Goal: Navigation & Orientation: Find specific page/section

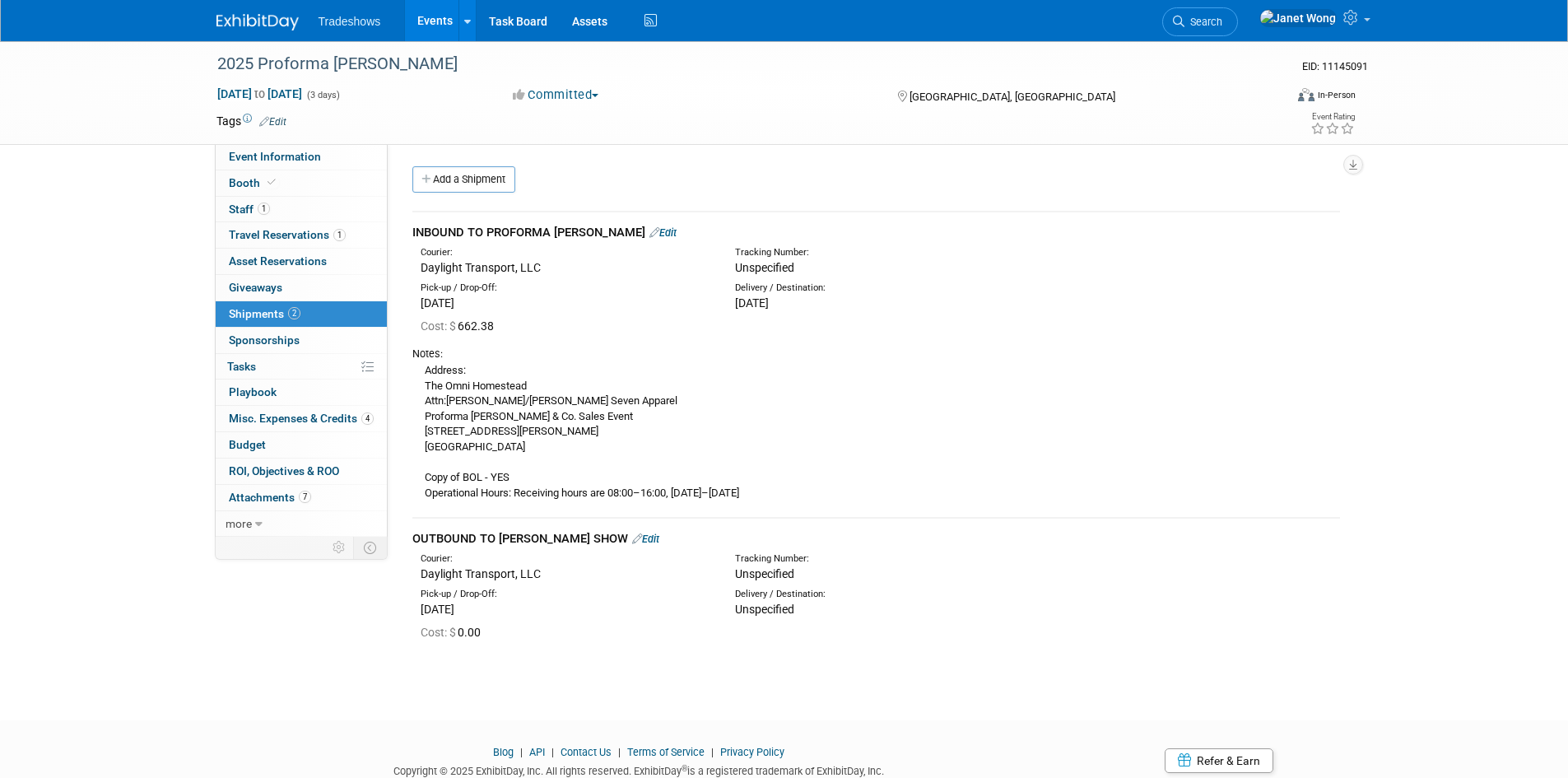
click at [448, 17] on link "Events" at bounding box center [434, 20] width 60 height 41
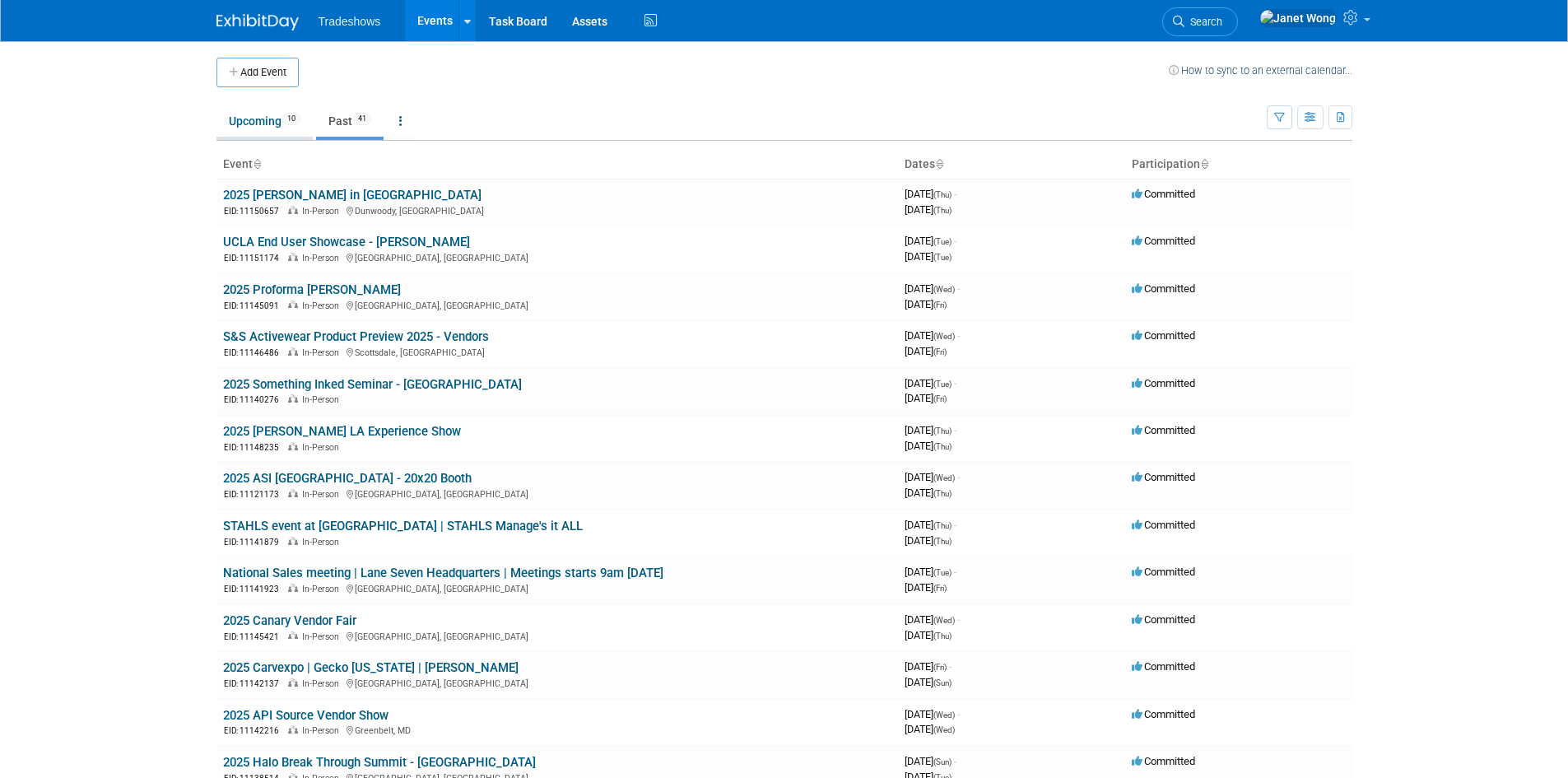
click at [256, 121] on link "Upcoming 10" at bounding box center [264, 121] width 96 height 31
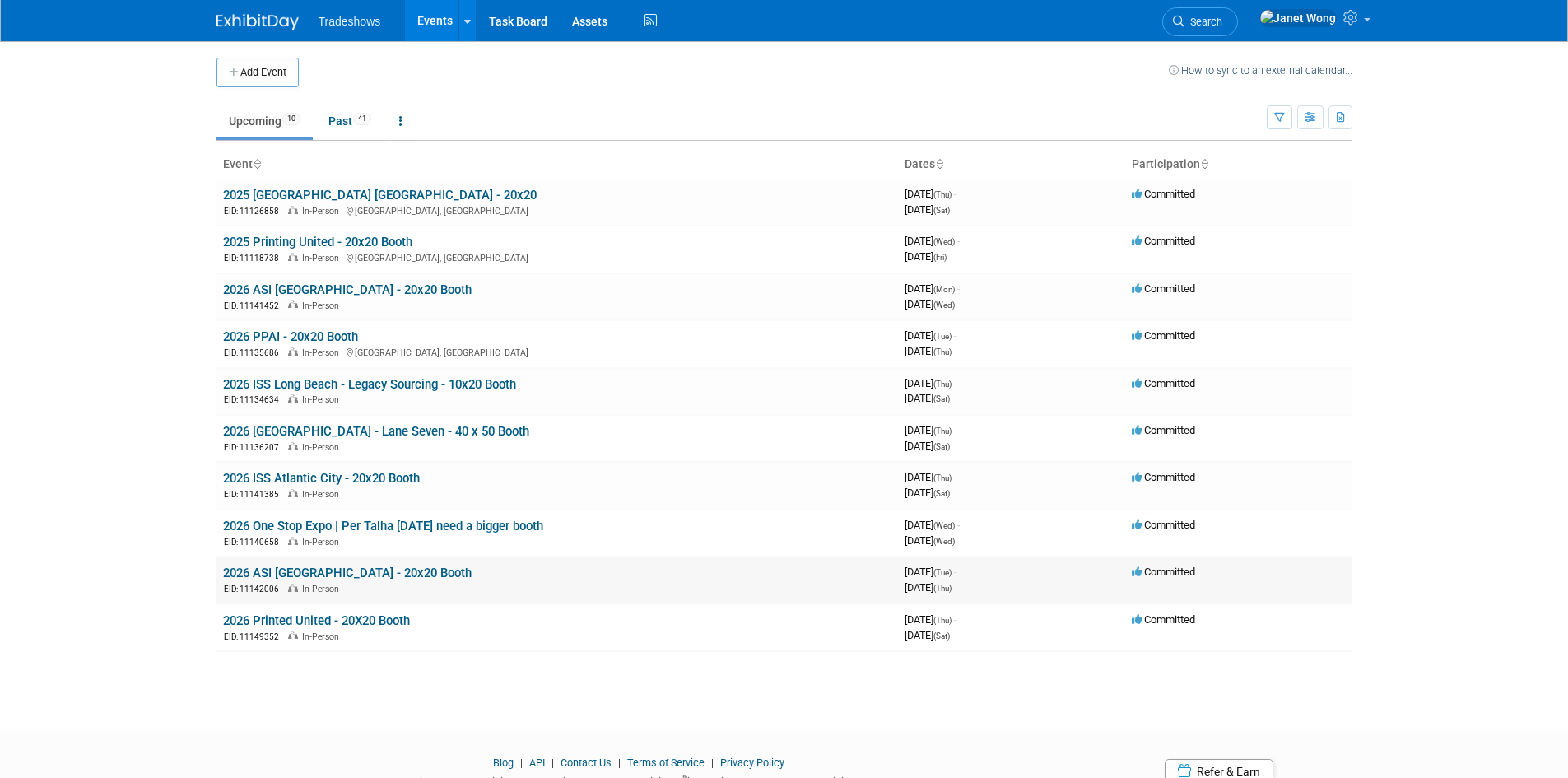
click at [305, 570] on link "2026 ASI Chicago - 20x20 Booth" at bounding box center [347, 573] width 249 height 15
click at [308, 291] on link "2026 ASI Orlando - 20x20 Booth" at bounding box center [347, 290] width 249 height 15
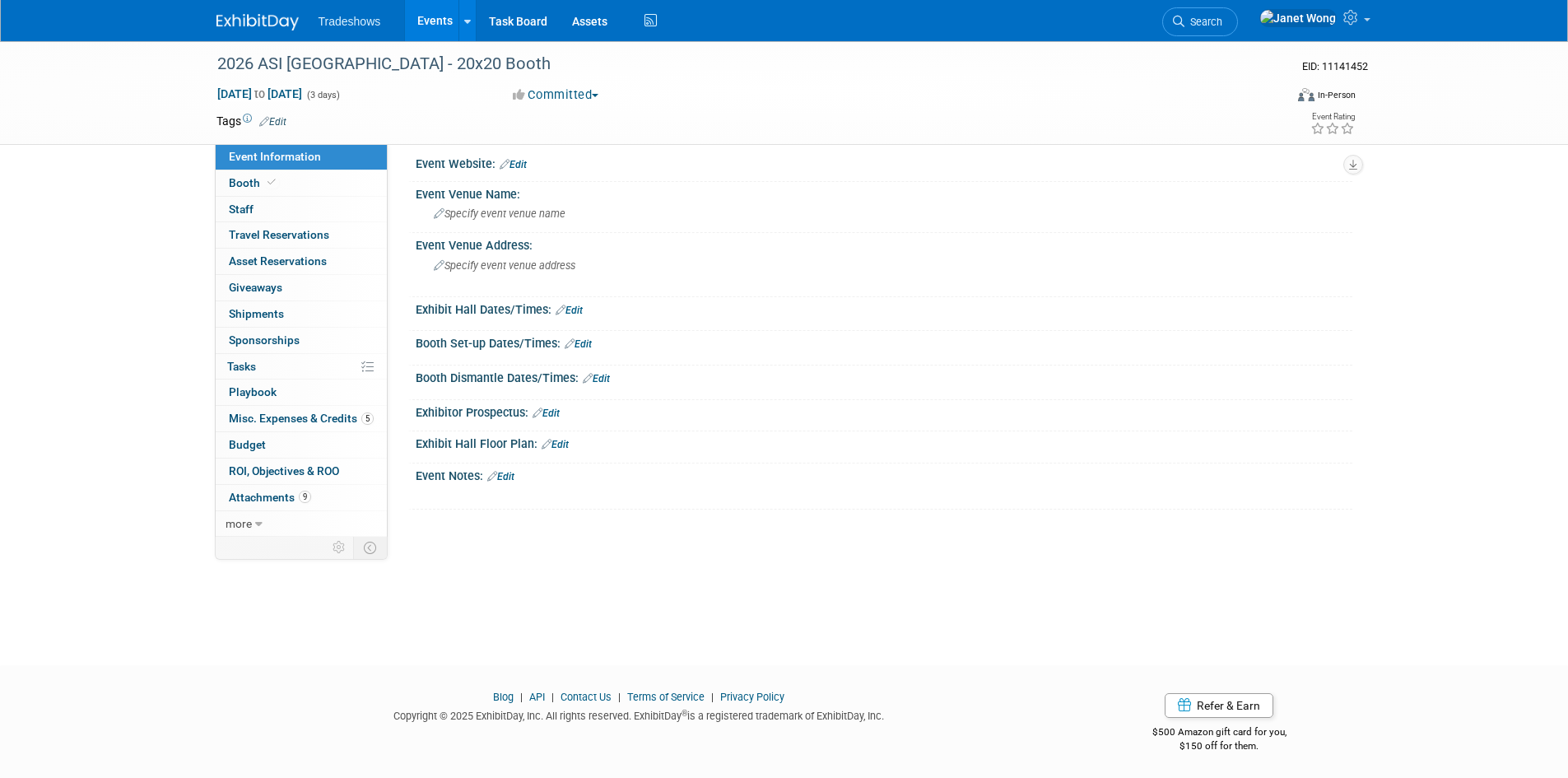
scroll to position [13, 0]
